Goal: Task Accomplishment & Management: Use online tool/utility

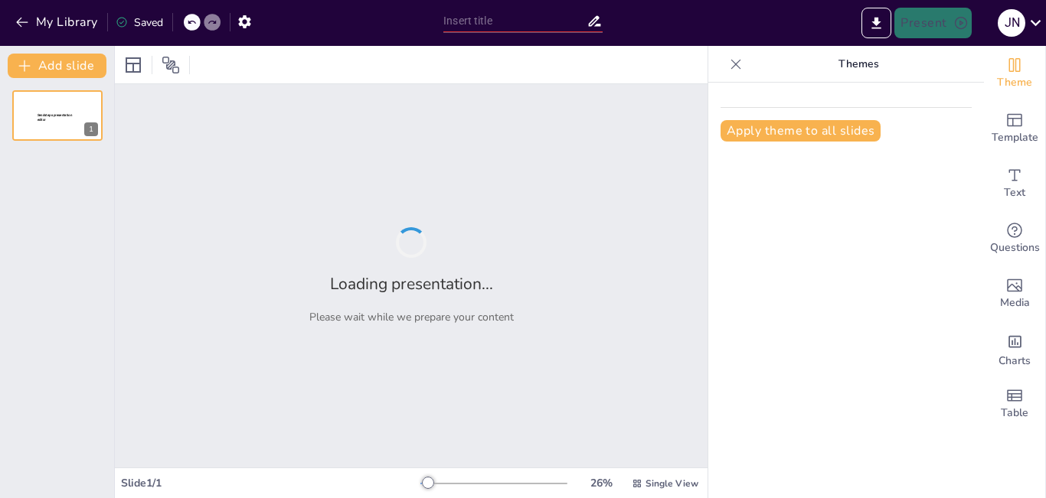
type input "Imported Modern_Pedagogy_Training.pptx"
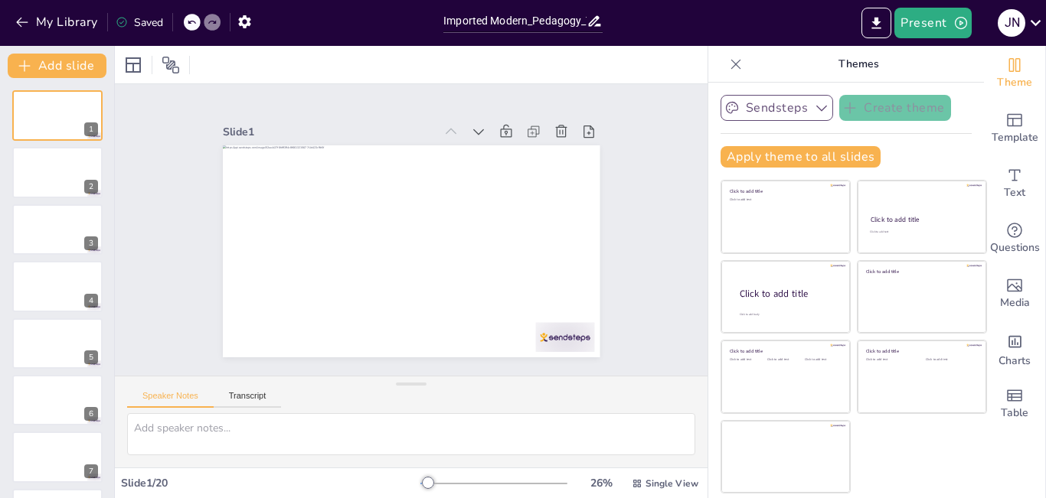
click at [777, 107] on button "Sendsteps" at bounding box center [777, 108] width 113 height 26
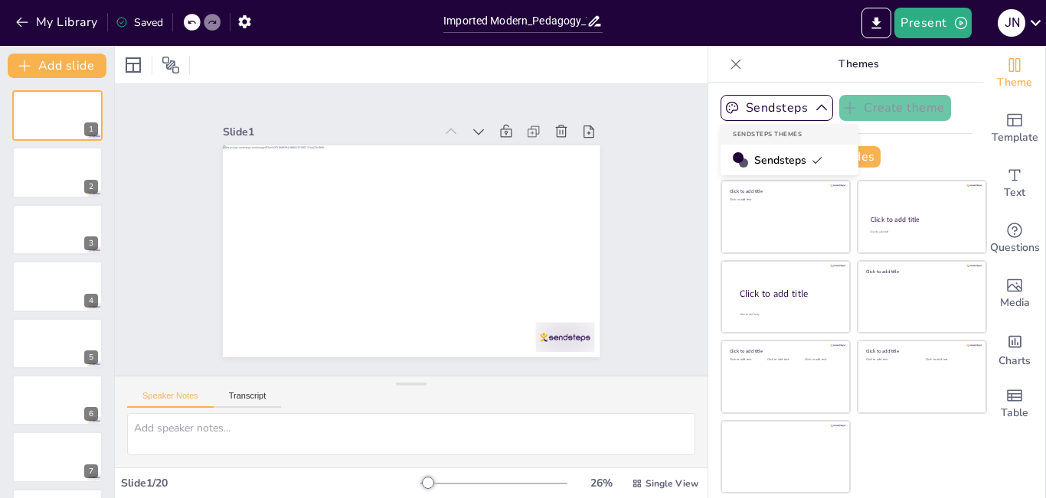
click at [774, 154] on span "Sendsteps" at bounding box center [788, 160] width 69 height 15
click at [763, 154] on button "Apply theme to all slides" at bounding box center [801, 156] width 160 height 21
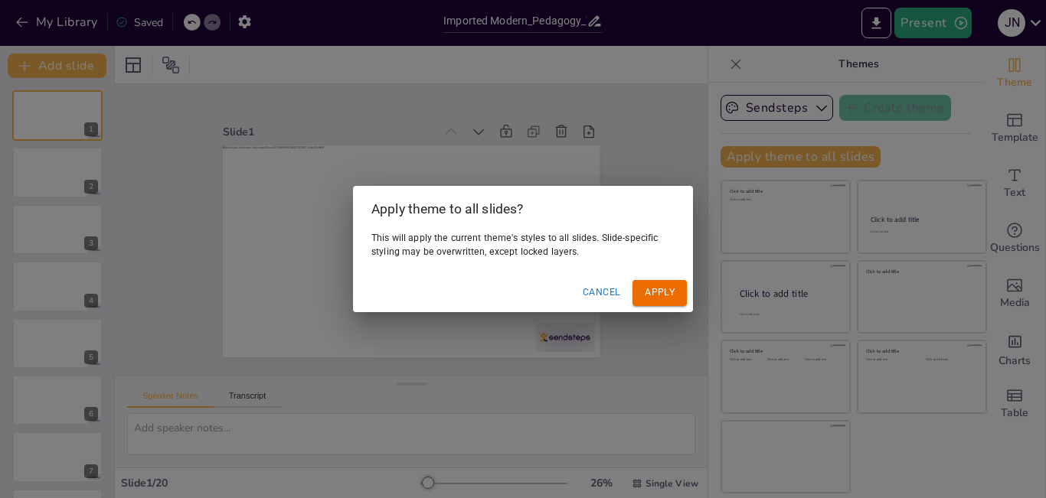
click at [668, 293] on button "Apply" at bounding box center [659, 292] width 54 height 25
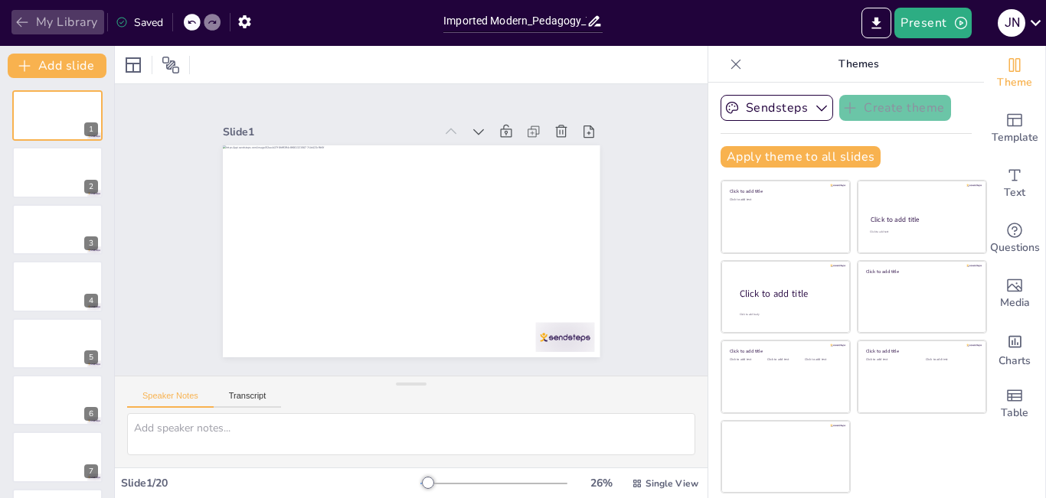
click at [29, 23] on icon "button" at bounding box center [22, 22] width 15 height 15
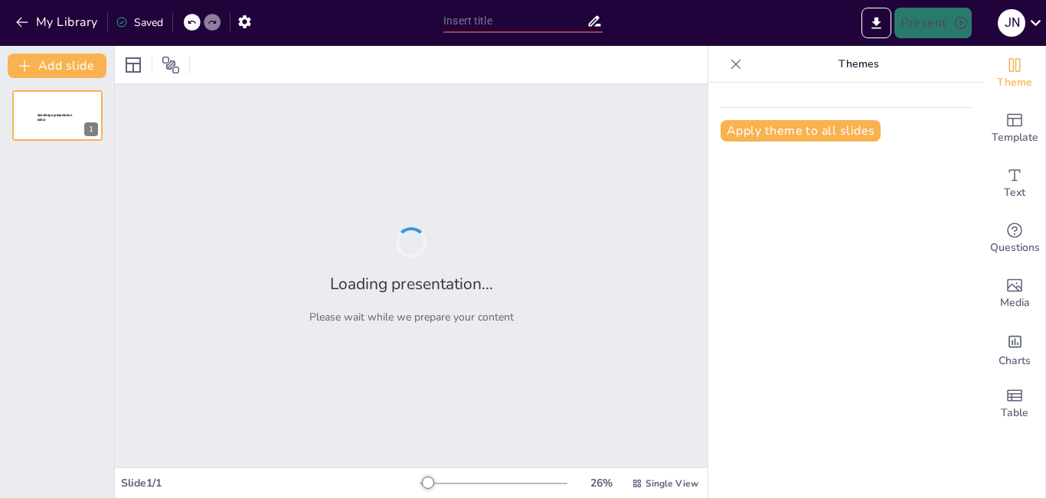
type input "modern pedagogy in teaching"
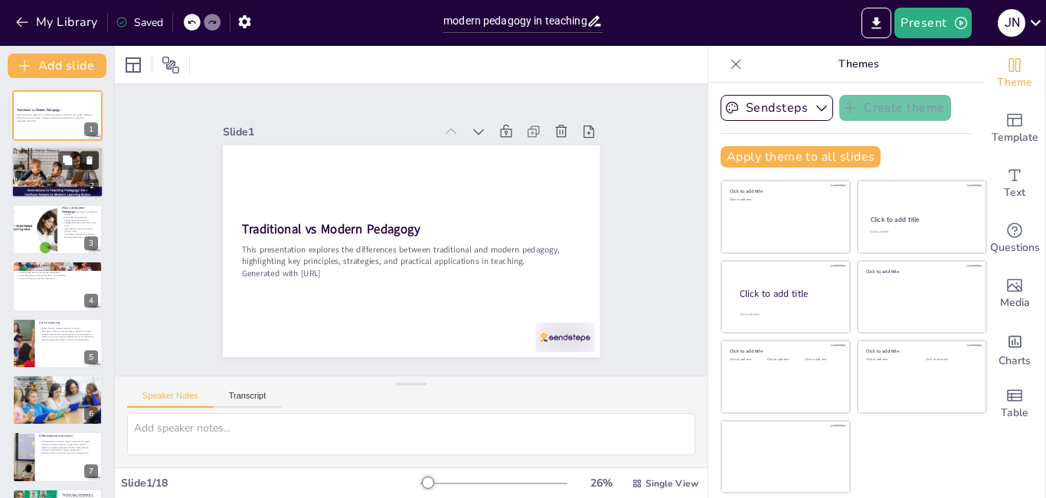
checkbox input "true"
click at [83, 166] on button at bounding box center [89, 161] width 18 height 18
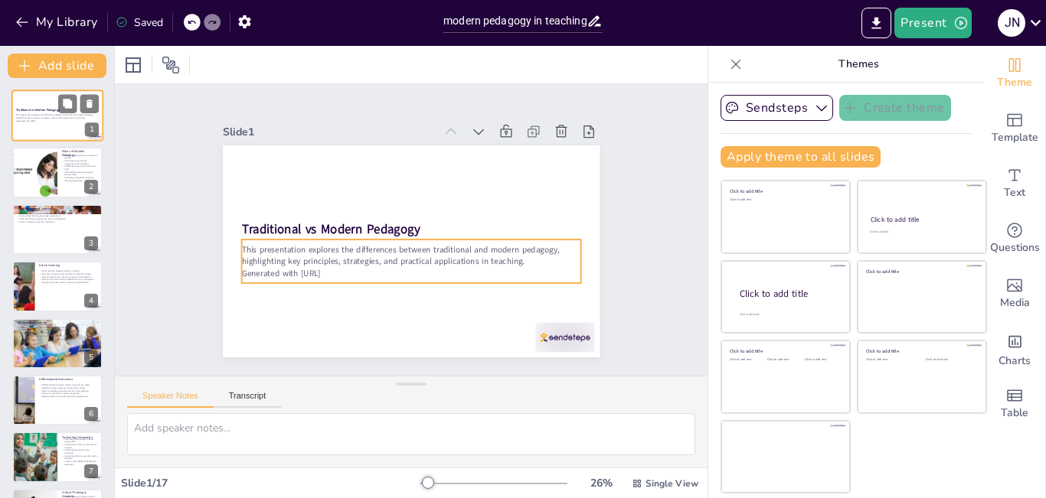
click at [54, 114] on p "This presentation explores the differences between traditional and modern pedag…" at bounding box center [57, 116] width 83 height 5
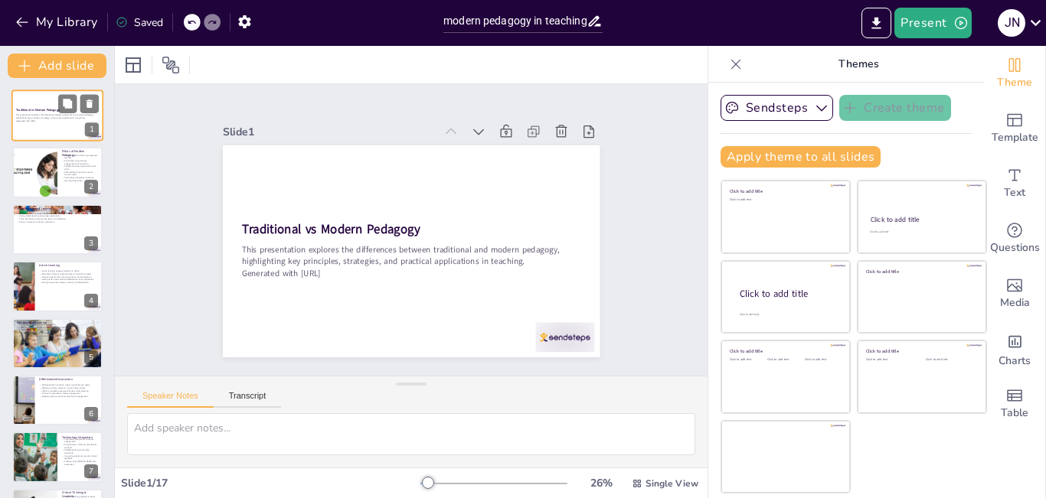
click at [54, 114] on p "This presentation explores the differences between traditional and modern pedag…" at bounding box center [57, 116] width 83 height 5
checkbox input "true"
click at [47, 177] on div at bounding box center [35, 173] width 106 height 52
type textarea "Student-centered learning shifts the focus from the teacher to the student, emp…"
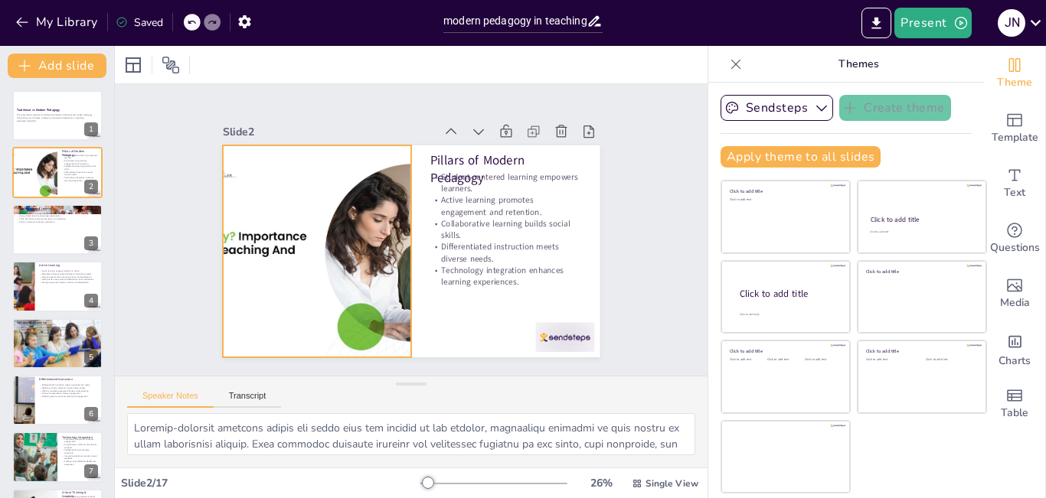
click at [244, 231] on div at bounding box center [314, 232] width 469 height 298
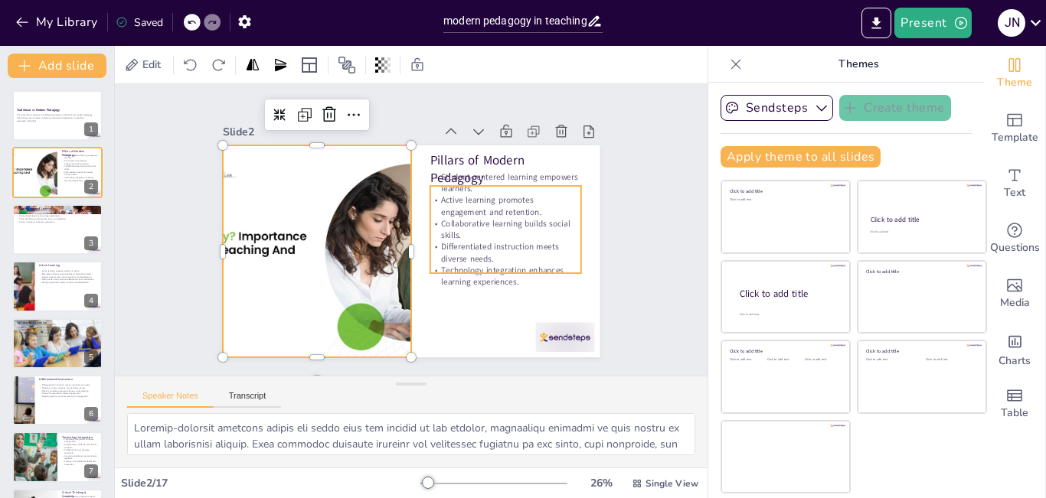
click at [410, 239] on p "Collaborative learning builds social skills." at bounding box center [355, 307] width 107 height 136
checkbox input "true"
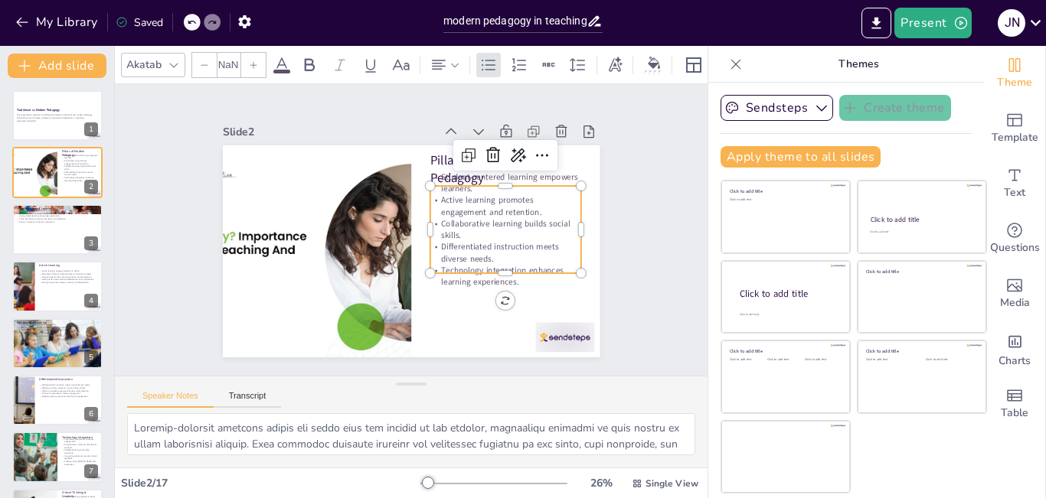
type input "32"
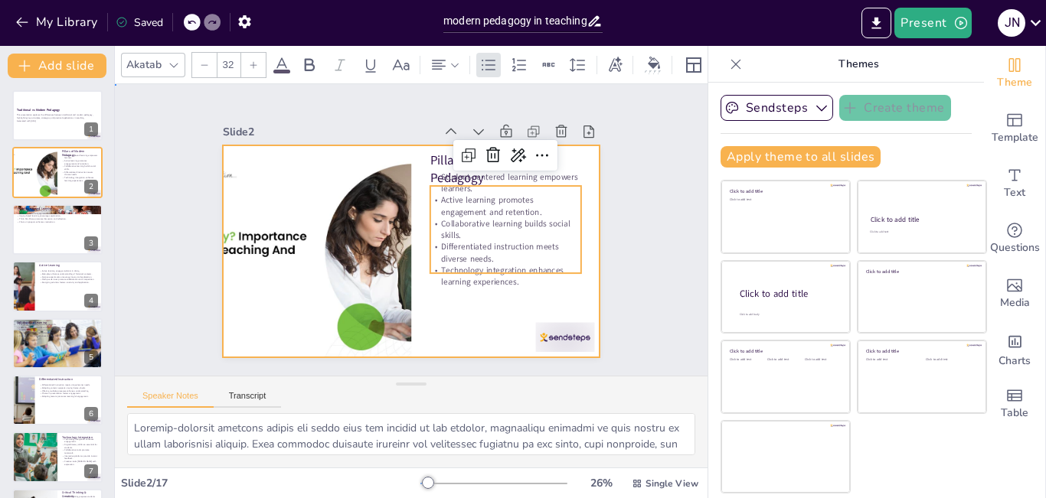
click at [492, 322] on div at bounding box center [395, 243] width 394 height 430
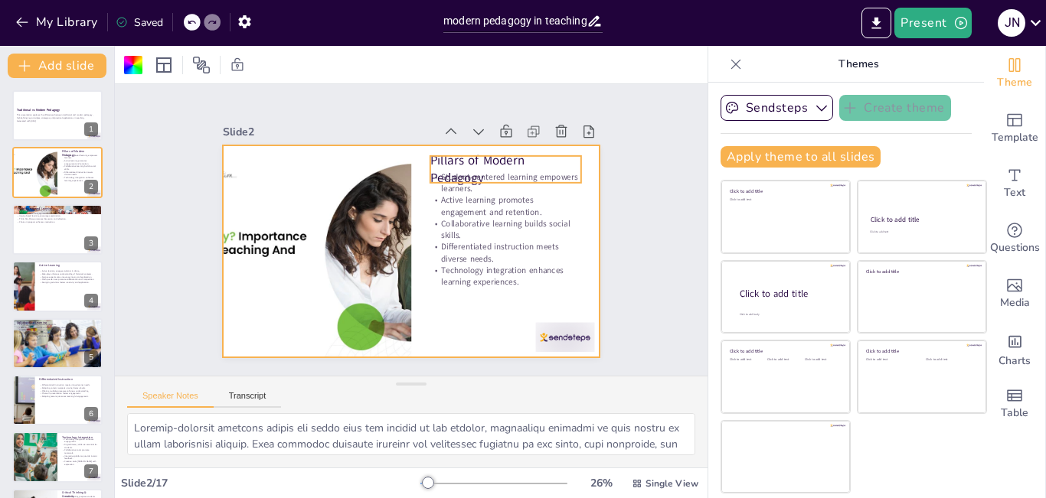
click at [443, 148] on div "Pillars of Modern Pedagogy Student-centered learning empowers learners. Active …" at bounding box center [391, 239] width 347 height 431
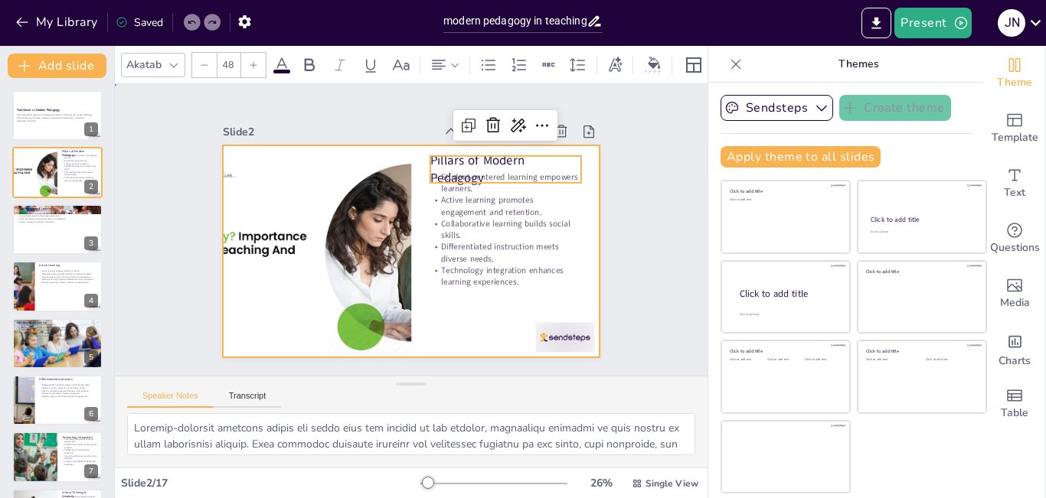
click at [438, 319] on div at bounding box center [404, 250] width 424 height 319
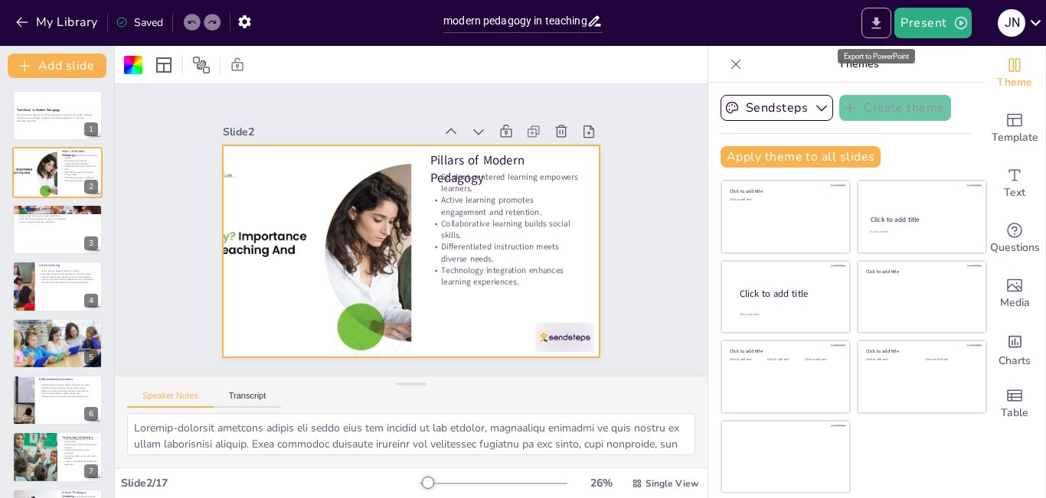
click at [884, 26] on icon "Export to PowerPoint" at bounding box center [876, 23] width 16 height 16
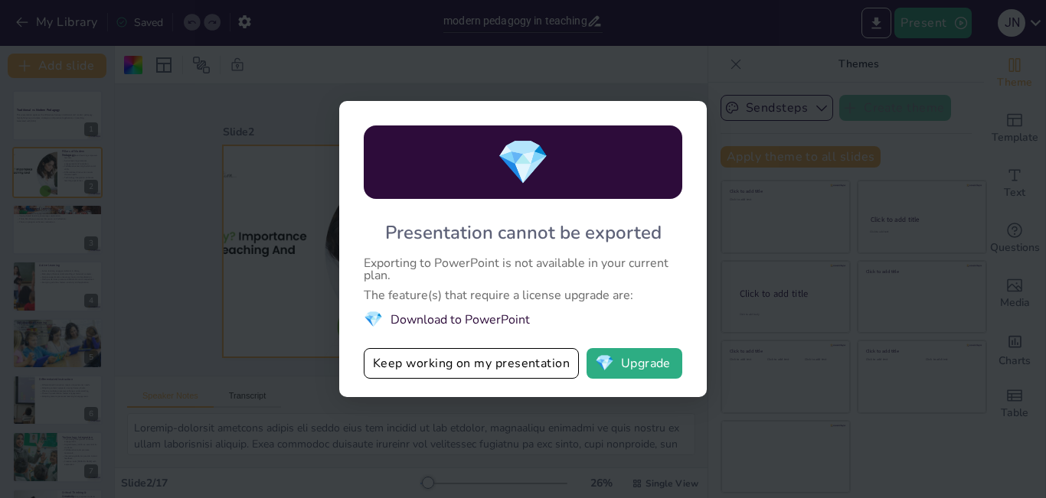
click at [501, 317] on li "💎 Download to PowerPoint" at bounding box center [523, 319] width 319 height 21
click at [478, 370] on button "Keep working on my presentation" at bounding box center [471, 363] width 215 height 31
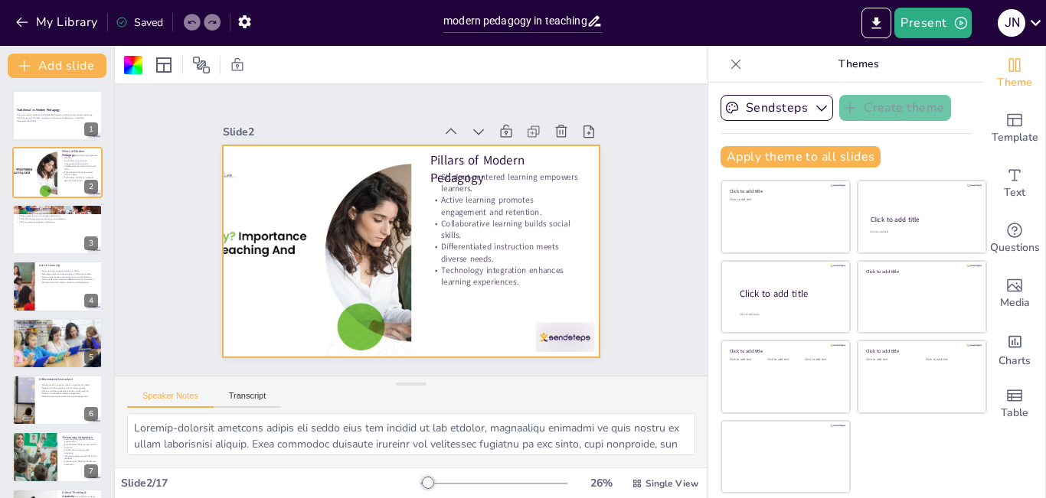
checkbox input "true"
click at [938, 20] on button "Present" at bounding box center [932, 23] width 77 height 31
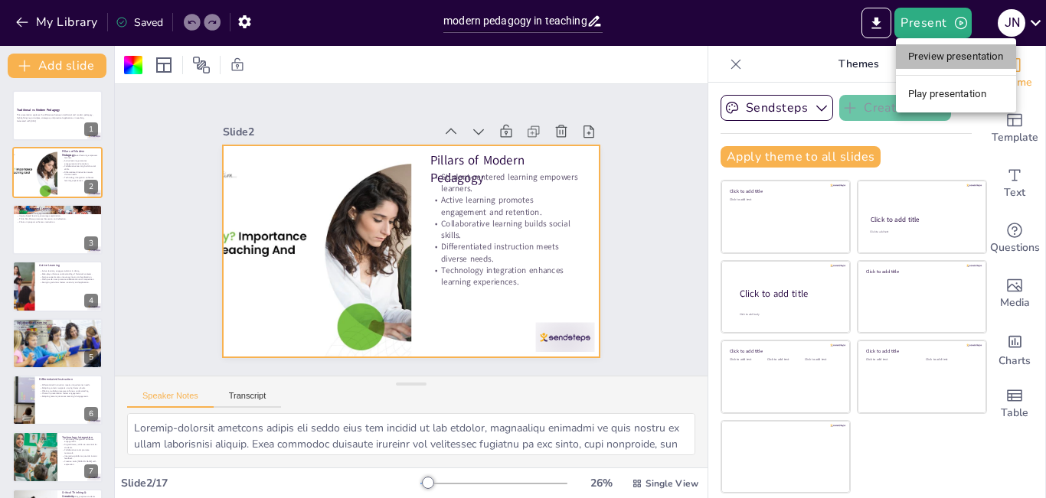
click at [938, 57] on li "Preview presentation" at bounding box center [956, 56] width 120 height 25
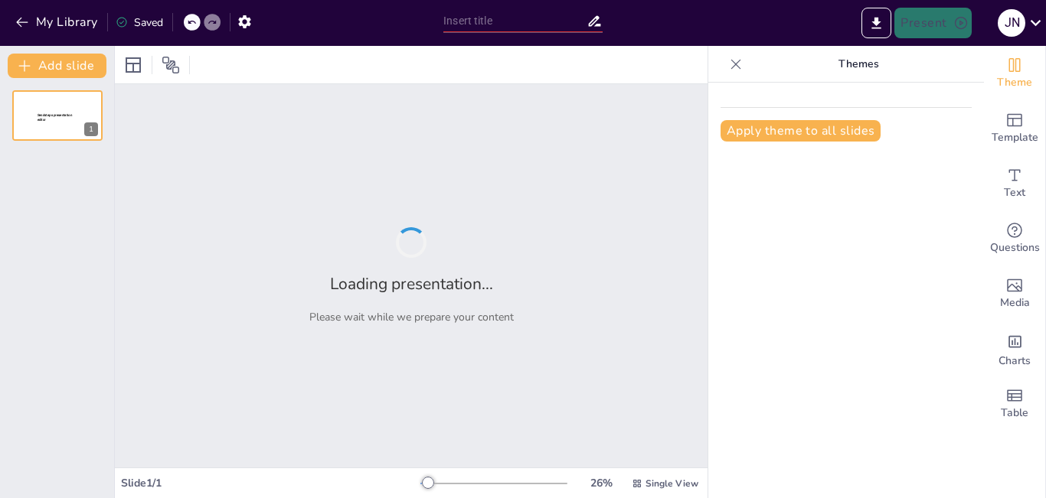
type input "modern pedagogy in teaching"
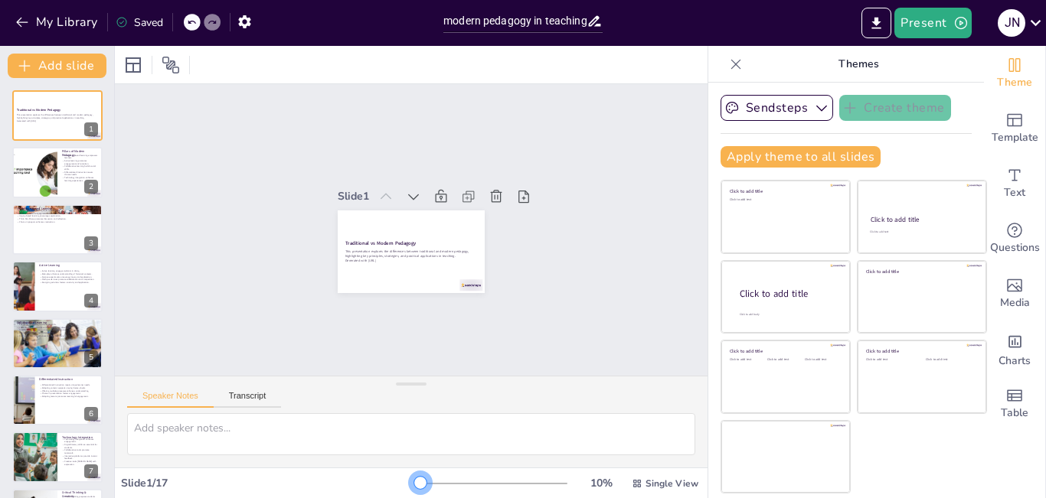
drag, startPoint x: 421, startPoint y: 485, endPoint x: 394, endPoint y: 488, distance: 27.7
click at [394, 488] on div "Slide 1 / 17 10 % Single View" at bounding box center [411, 484] width 593 height 25
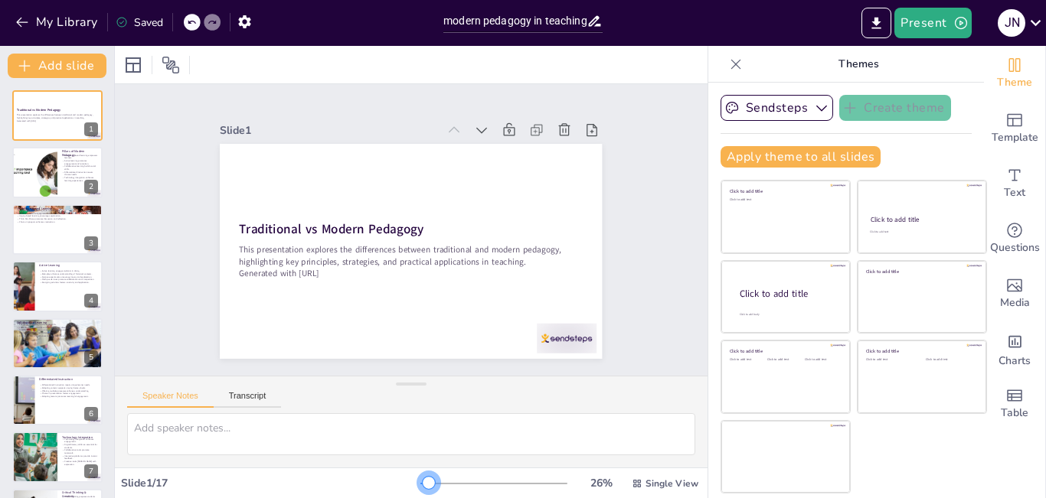
drag, startPoint x: 407, startPoint y: 482, endPoint x: 418, endPoint y: 485, distance: 11.7
click at [423, 485] on div at bounding box center [429, 483] width 12 height 12
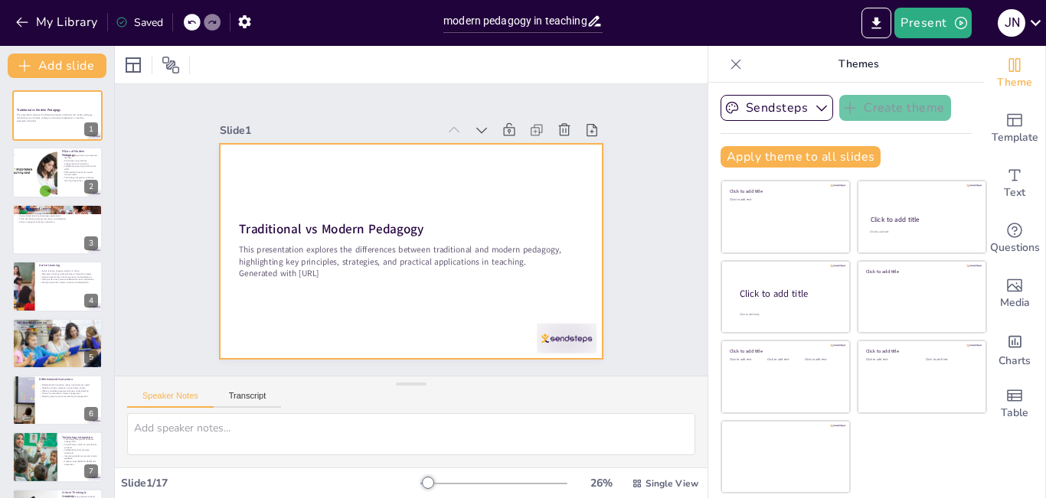
click at [577, 262] on div at bounding box center [411, 251] width 382 height 215
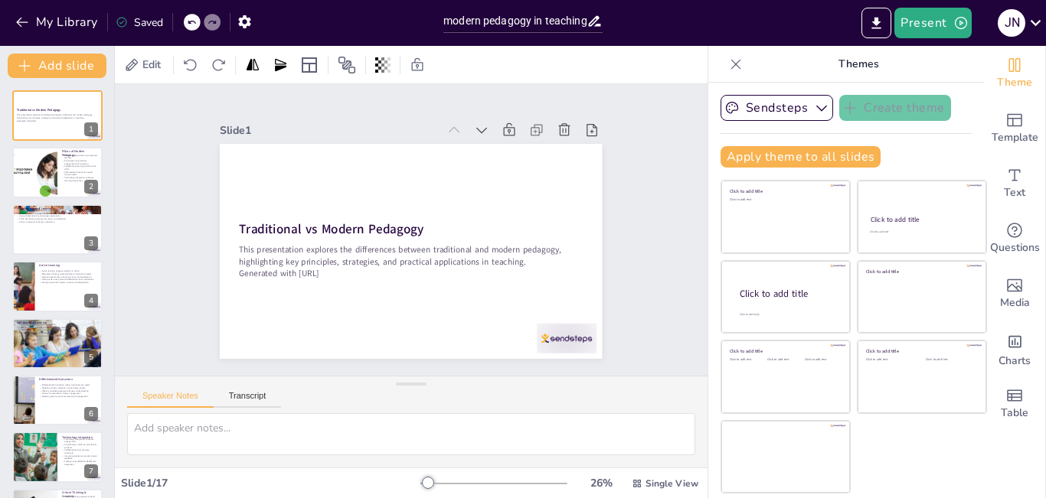
click at [626, 215] on div "Slide 1 Traditional vs Modern Pedagogy This presentation explores the differenc…" at bounding box center [411, 230] width 468 height 258
click at [186, 58] on icon at bounding box center [190, 64] width 15 height 15
click at [191, 22] on icon at bounding box center [191, 22] width 9 height 9
click at [191, 21] on icon at bounding box center [192, 23] width 8 height 4
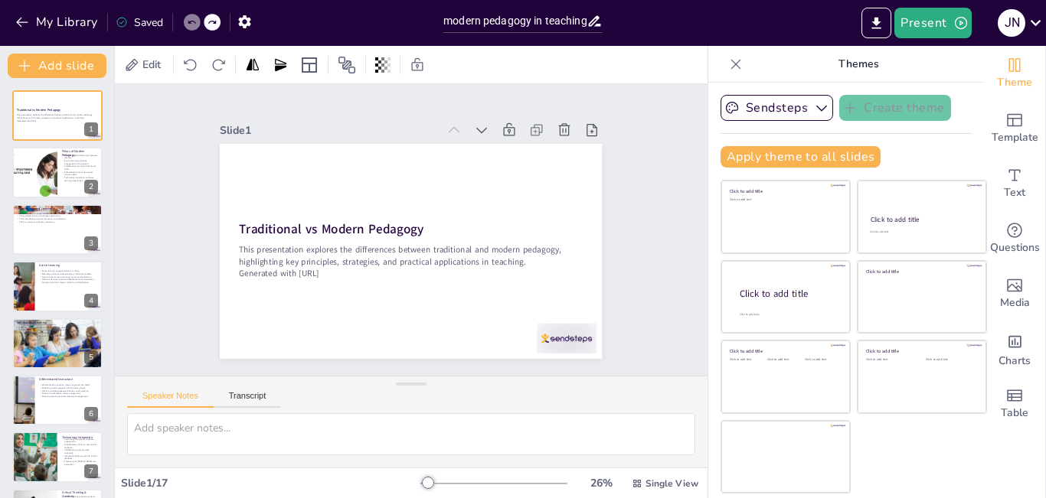
click at [191, 21] on icon at bounding box center [192, 23] width 8 height 4
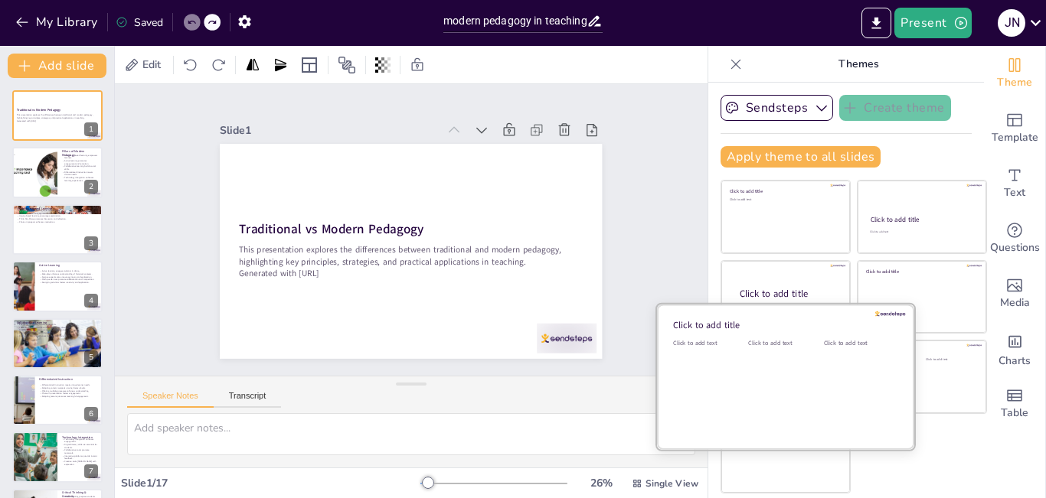
checkbox input "true"
